Goal: Transaction & Acquisition: Purchase product/service

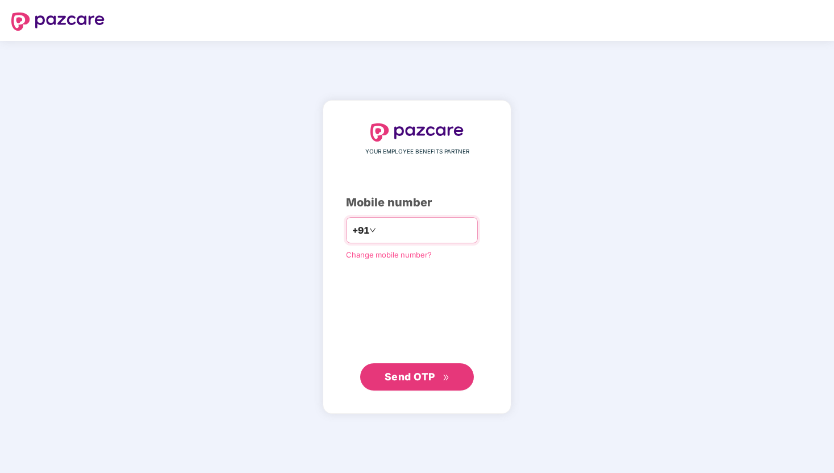
click at [399, 228] on input "number" at bounding box center [424, 230] width 93 height 18
click at [397, 231] on input "number" at bounding box center [424, 230] width 93 height 18
type input "**********"
click at [415, 381] on span "Send OTP" at bounding box center [410, 376] width 51 height 12
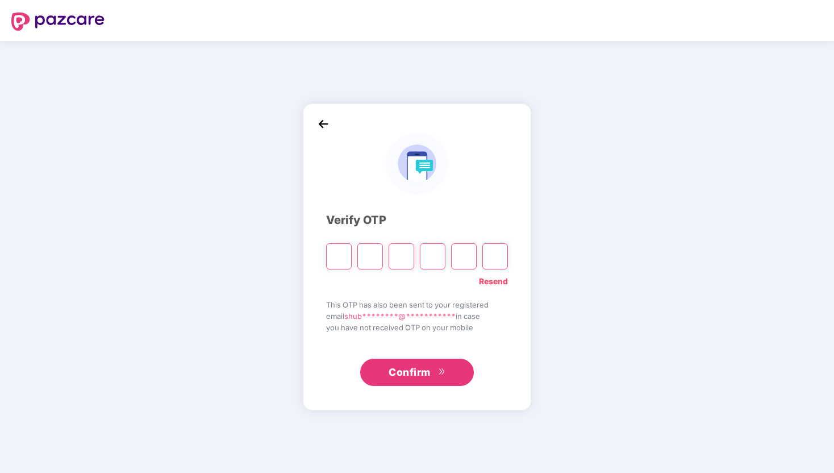
type input "*"
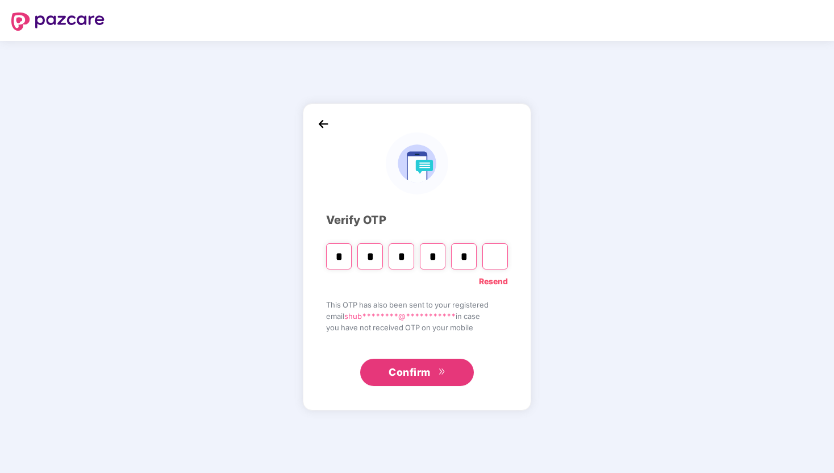
type input "*"
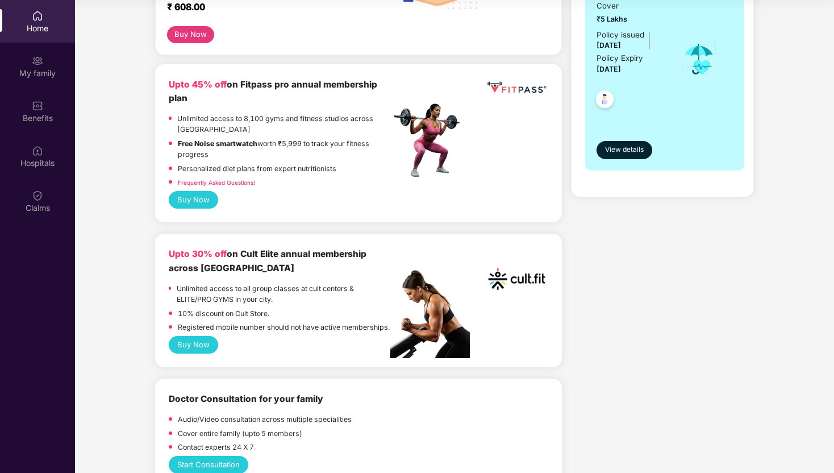
scroll to position [290, 0]
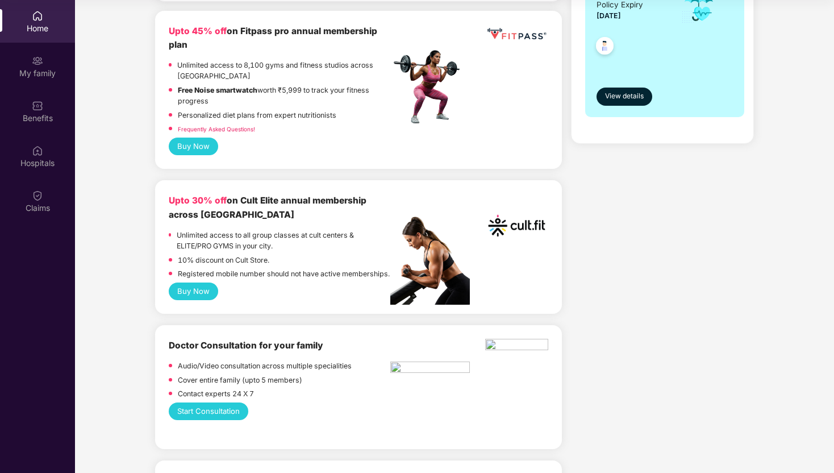
click at [194, 300] on button "Buy Now" at bounding box center [193, 291] width 49 height 18
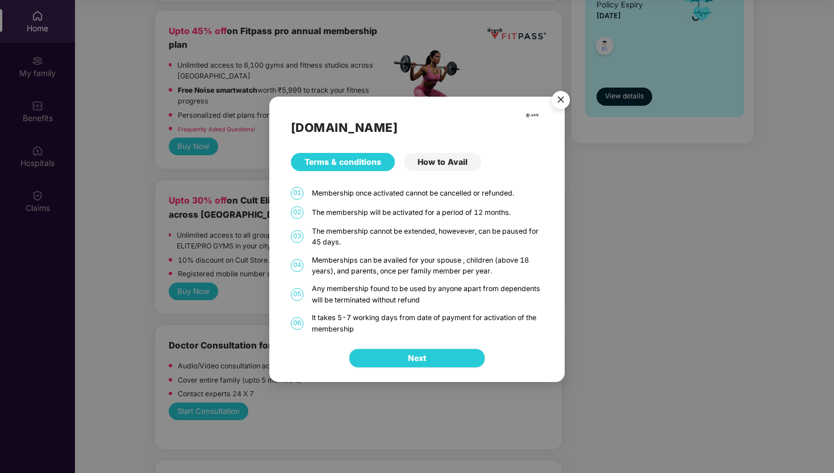
click at [448, 352] on button "Next" at bounding box center [417, 357] width 136 height 19
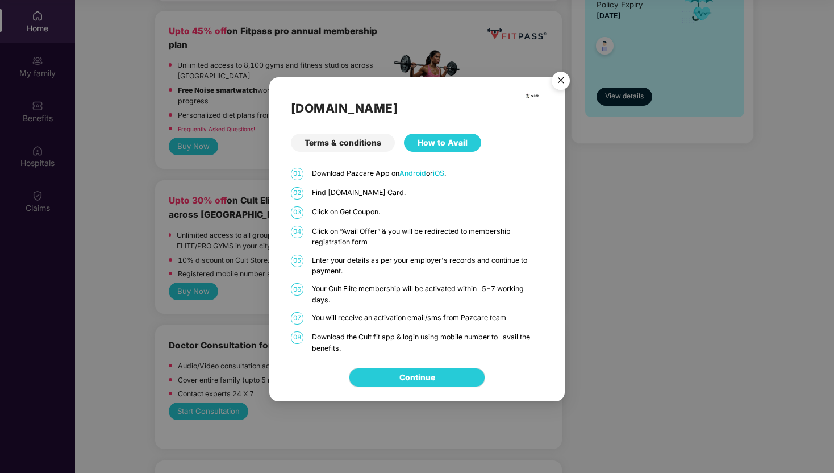
click at [566, 77] on img "Close" at bounding box center [561, 82] width 32 height 32
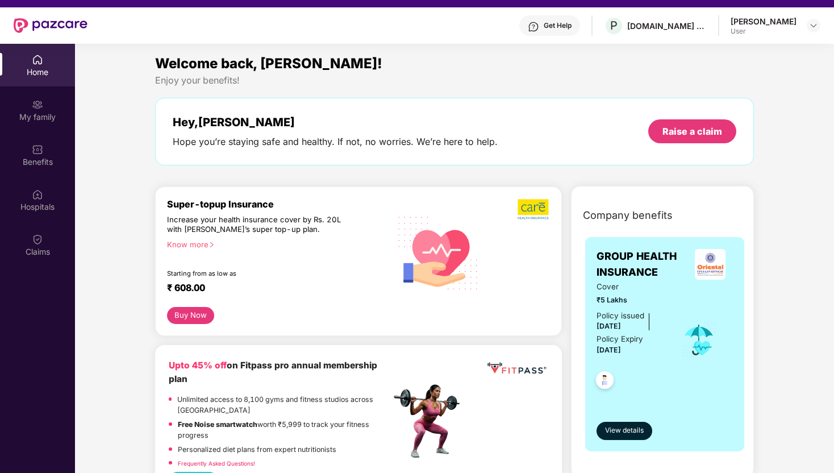
scroll to position [0, 0]
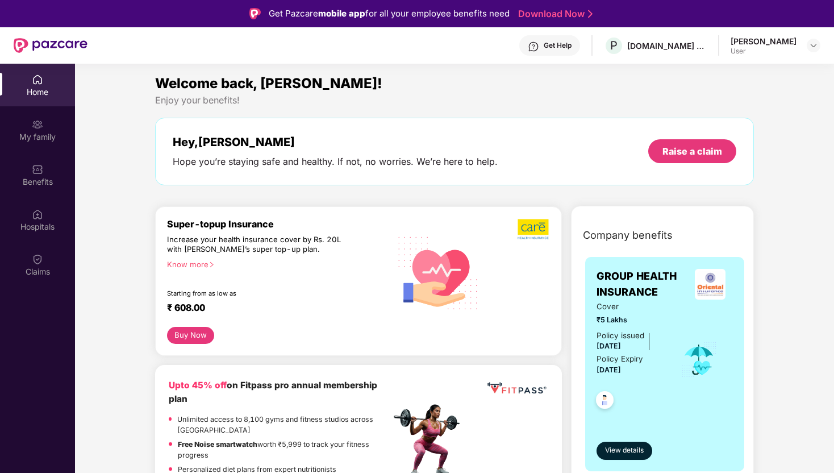
click at [195, 335] on button "Buy Now" at bounding box center [190, 335] width 47 height 17
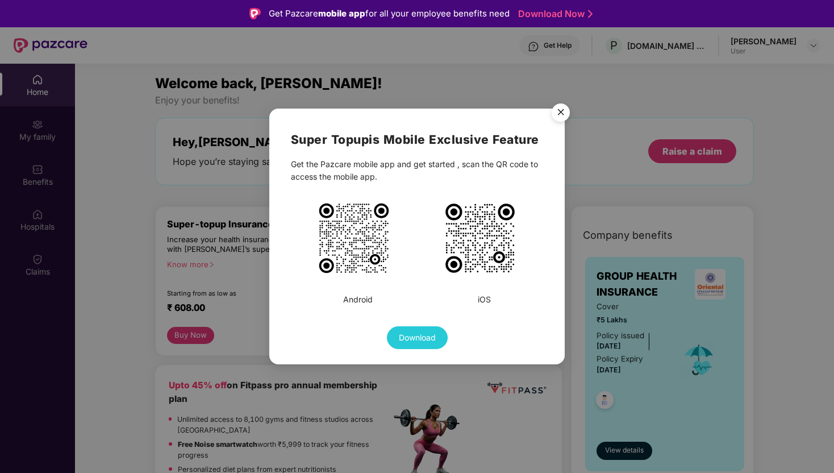
click at [557, 111] on img "Close" at bounding box center [561, 114] width 32 height 32
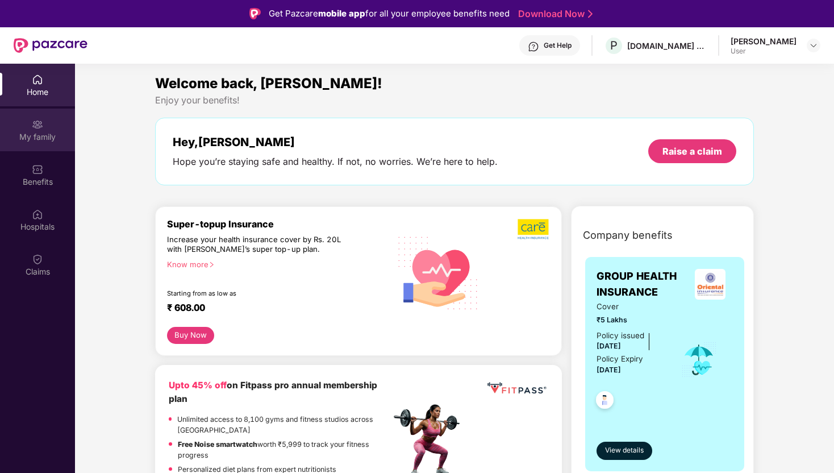
click at [39, 140] on div "My family" at bounding box center [37, 136] width 75 height 11
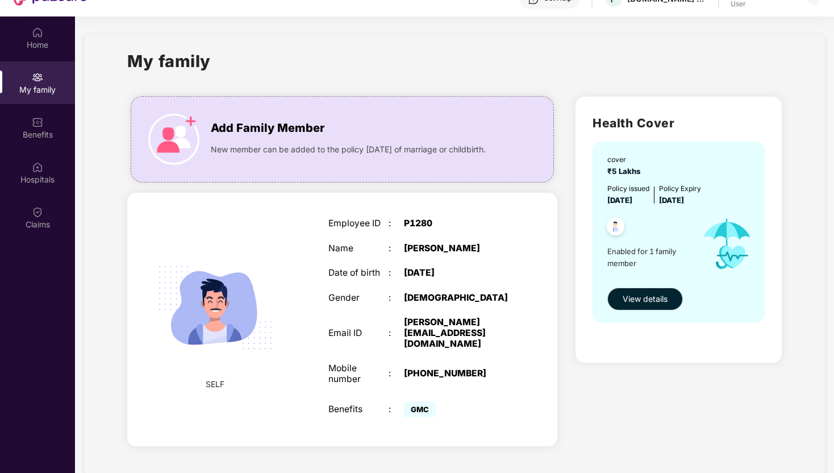
scroll to position [64, 0]
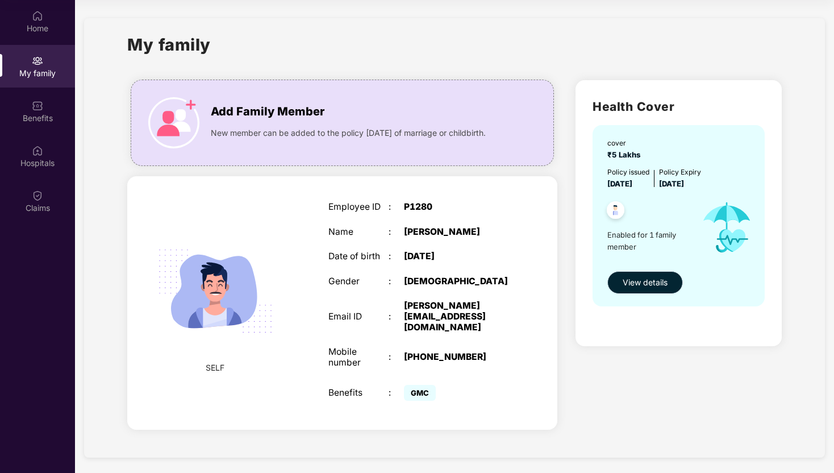
click at [658, 286] on span "View details" at bounding box center [645, 282] width 45 height 13
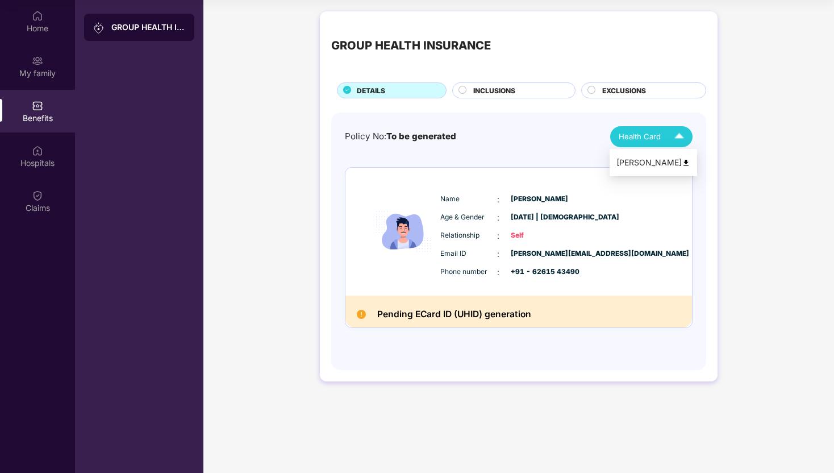
click at [629, 137] on span "Health Card" at bounding box center [640, 137] width 42 height 12
click at [637, 160] on div "[PERSON_NAME]" at bounding box center [654, 162] width 74 height 13
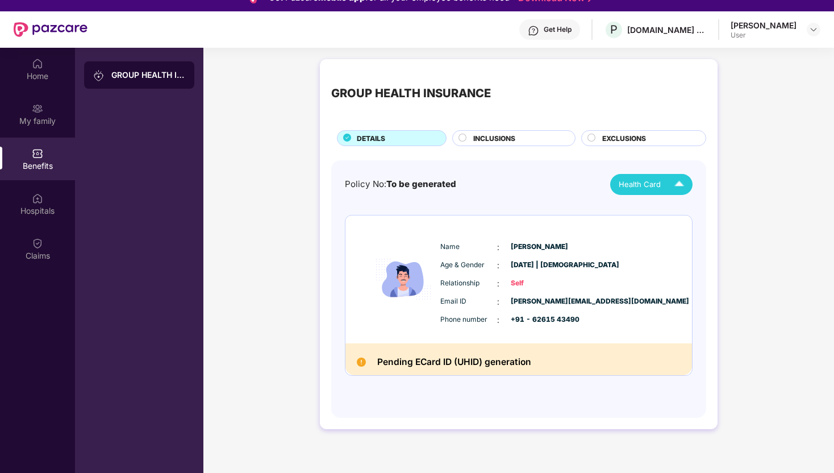
scroll to position [0, 0]
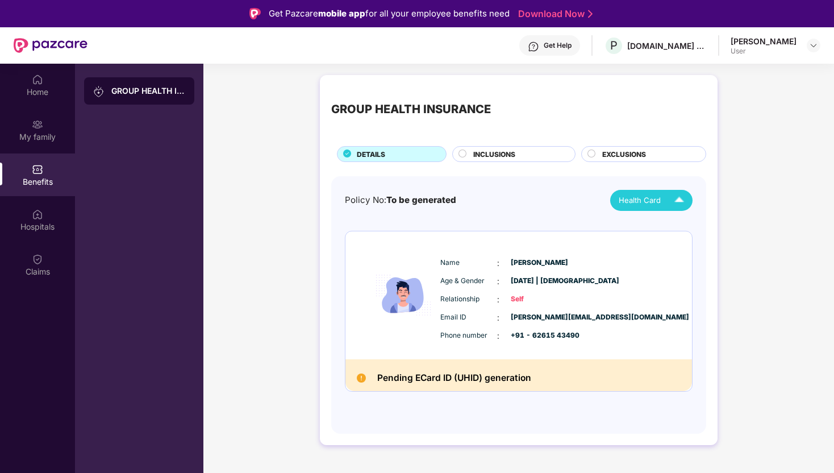
click at [494, 152] on span "INCLUSIONS" at bounding box center [494, 154] width 42 height 11
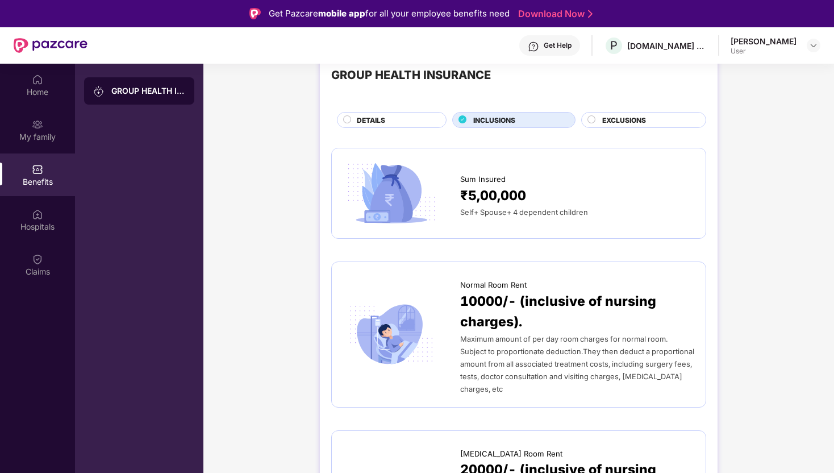
scroll to position [36, 0]
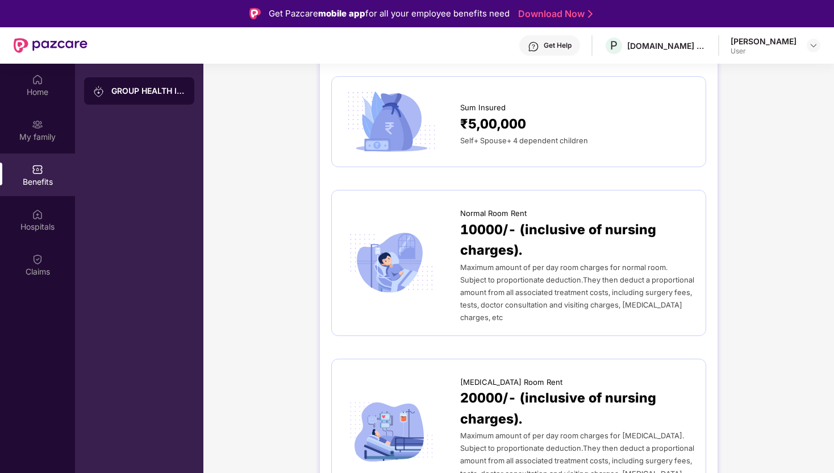
click at [522, 236] on span "10000/- (inclusive of nursing charges)." at bounding box center [577, 239] width 234 height 41
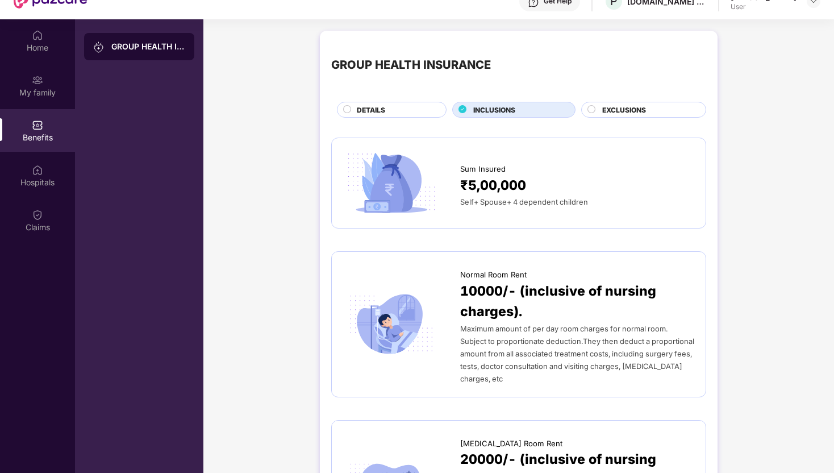
scroll to position [10, 0]
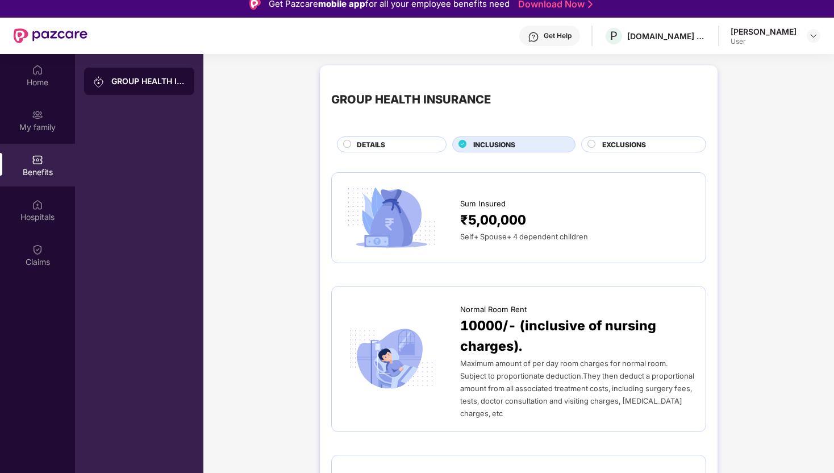
click at [605, 143] on span "EXCLUSIONS" at bounding box center [624, 144] width 44 height 11
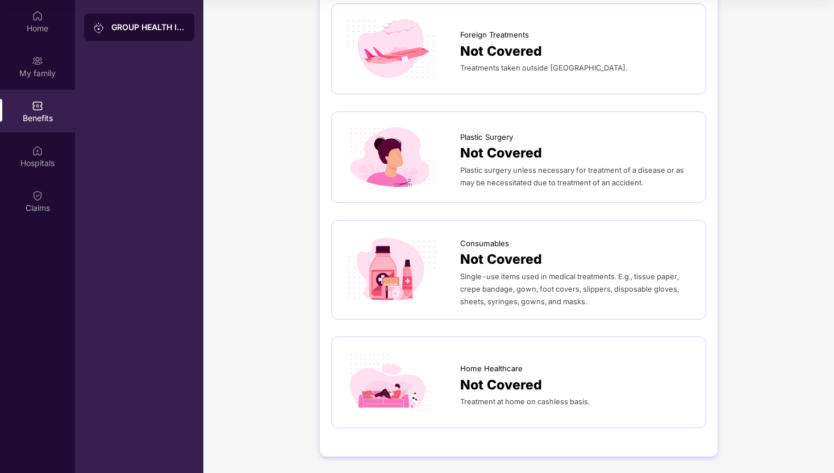
scroll to position [0, 0]
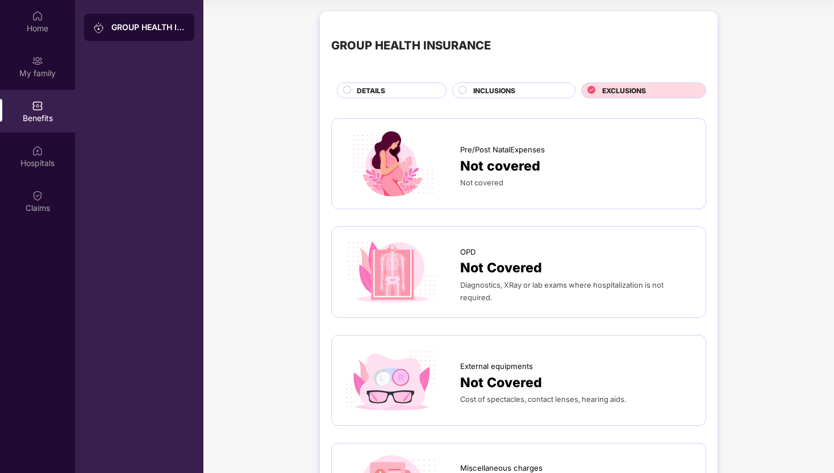
click at [407, 91] on div "DETAILS" at bounding box center [395, 91] width 89 height 13
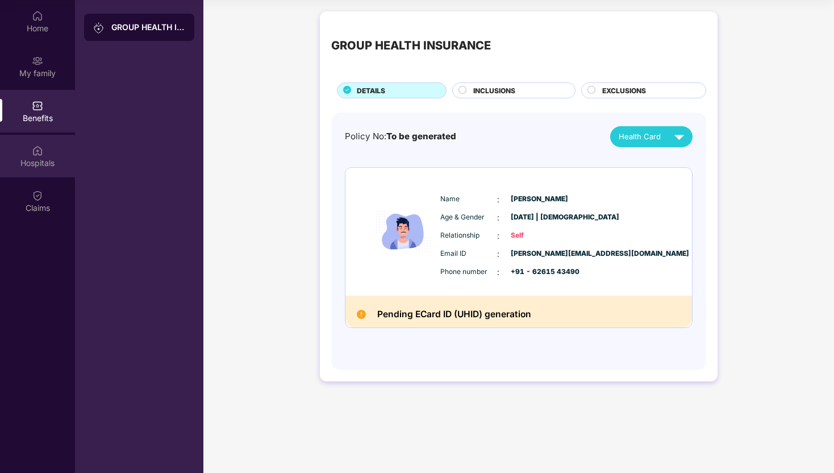
click at [48, 151] on div "Hospitals" at bounding box center [37, 156] width 75 height 43
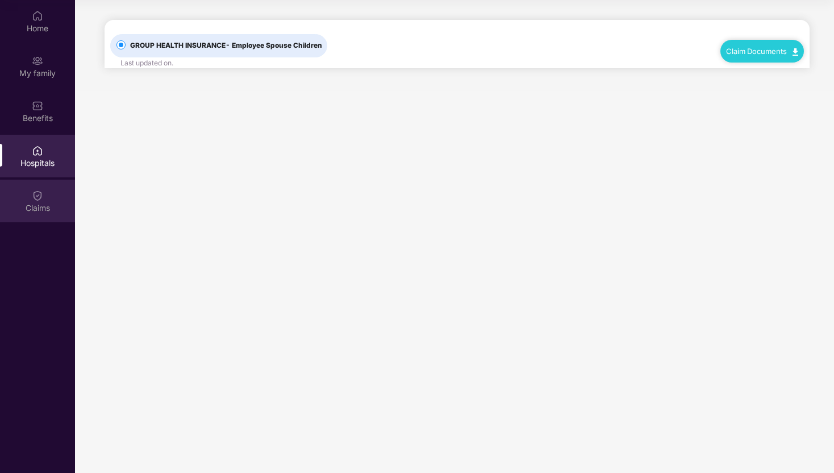
click at [48, 202] on div "Claims" at bounding box center [37, 207] width 75 height 11
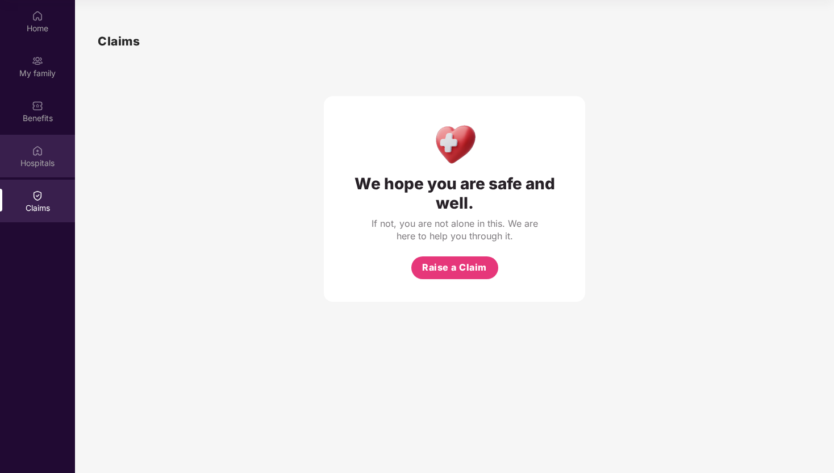
click at [52, 164] on div "Hospitals" at bounding box center [37, 162] width 75 height 11
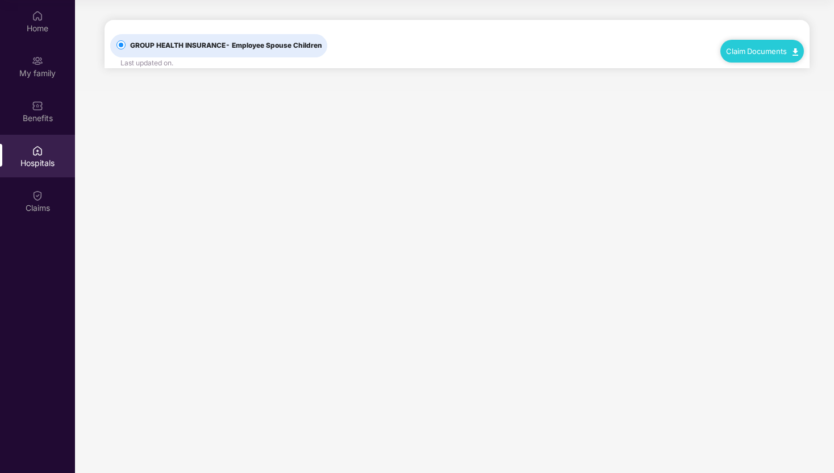
click at [770, 50] on link "Claim Documents" at bounding box center [762, 51] width 72 height 9
click at [650, 129] on main "GROUP HEALTH INSURANCE - Employee Spouse Children Last updated on . Claim Docum…" at bounding box center [454, 236] width 759 height 473
click at [43, 119] on div "Benefits" at bounding box center [37, 118] width 75 height 11
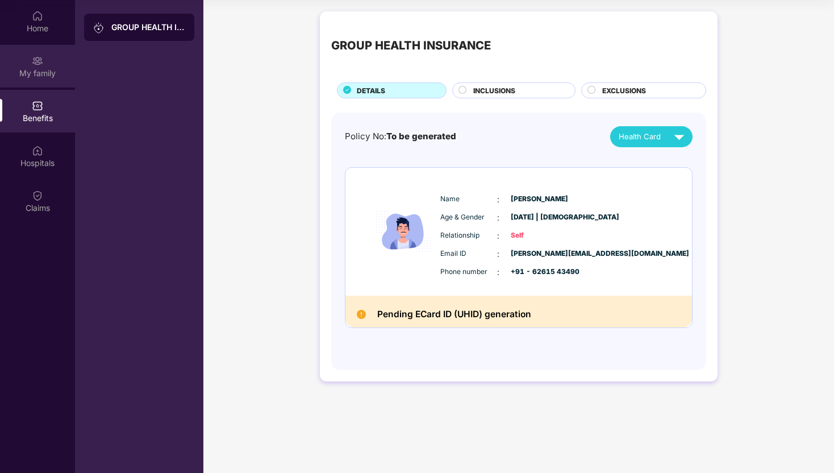
click at [47, 75] on div "My family" at bounding box center [37, 73] width 75 height 11
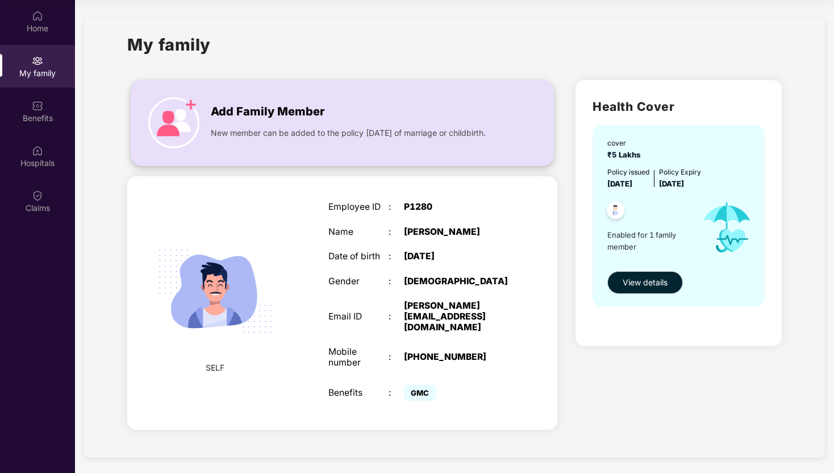
click at [340, 124] on div "New member can be added to the policy [DATE] of marriage or childbirth." at bounding box center [356, 130] width 291 height 18
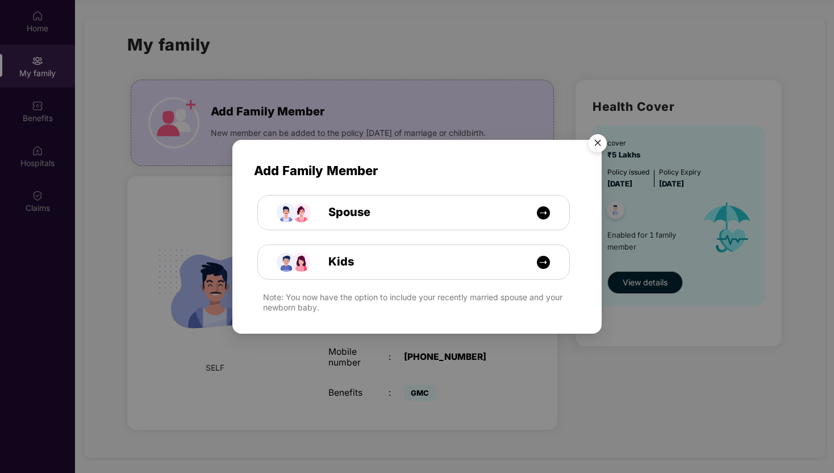
click at [596, 142] on img "Close" at bounding box center [598, 145] width 32 height 32
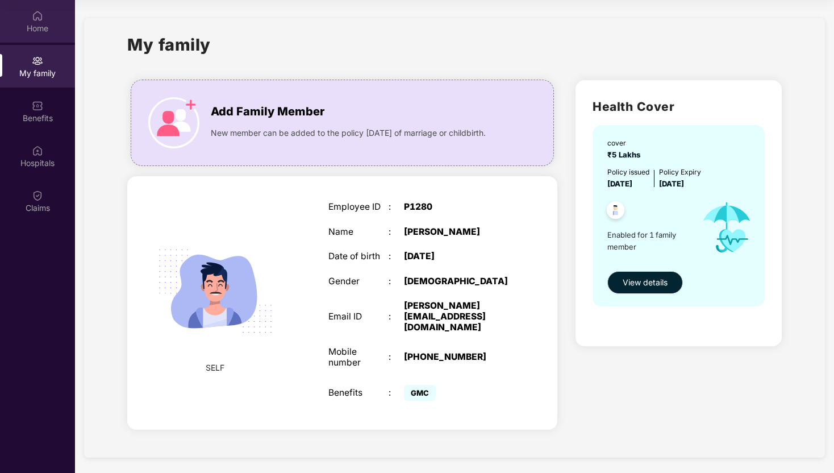
click at [31, 23] on div "Home" at bounding box center [37, 28] width 75 height 11
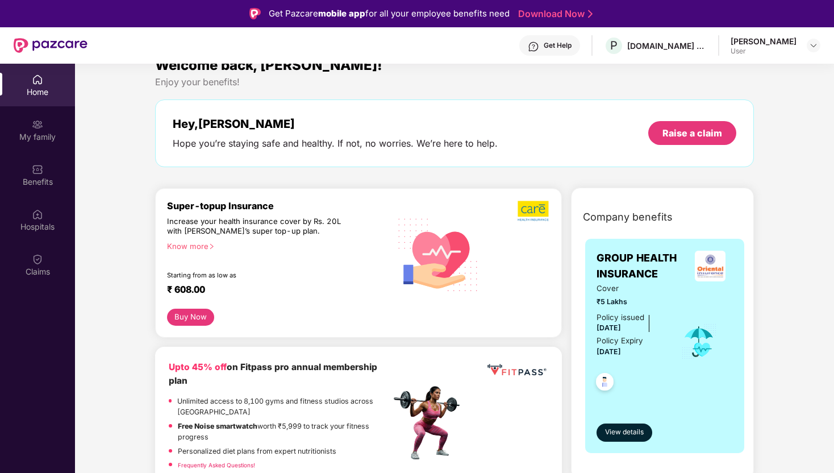
scroll to position [24, 0]
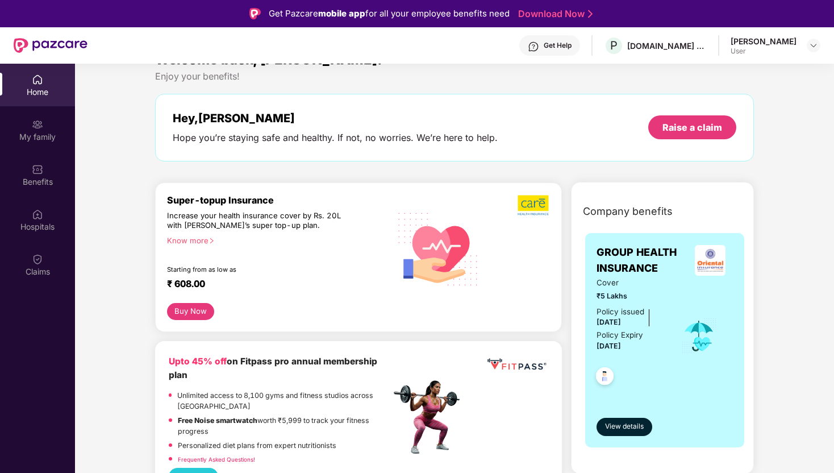
click at [210, 311] on button "Buy Now" at bounding box center [190, 311] width 47 height 17
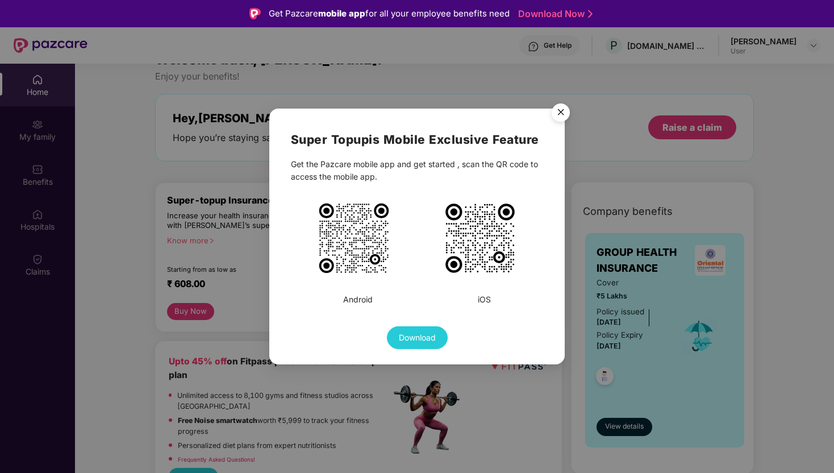
click at [428, 333] on span "Download" at bounding box center [417, 337] width 37 height 13
